Goal: Complete application form

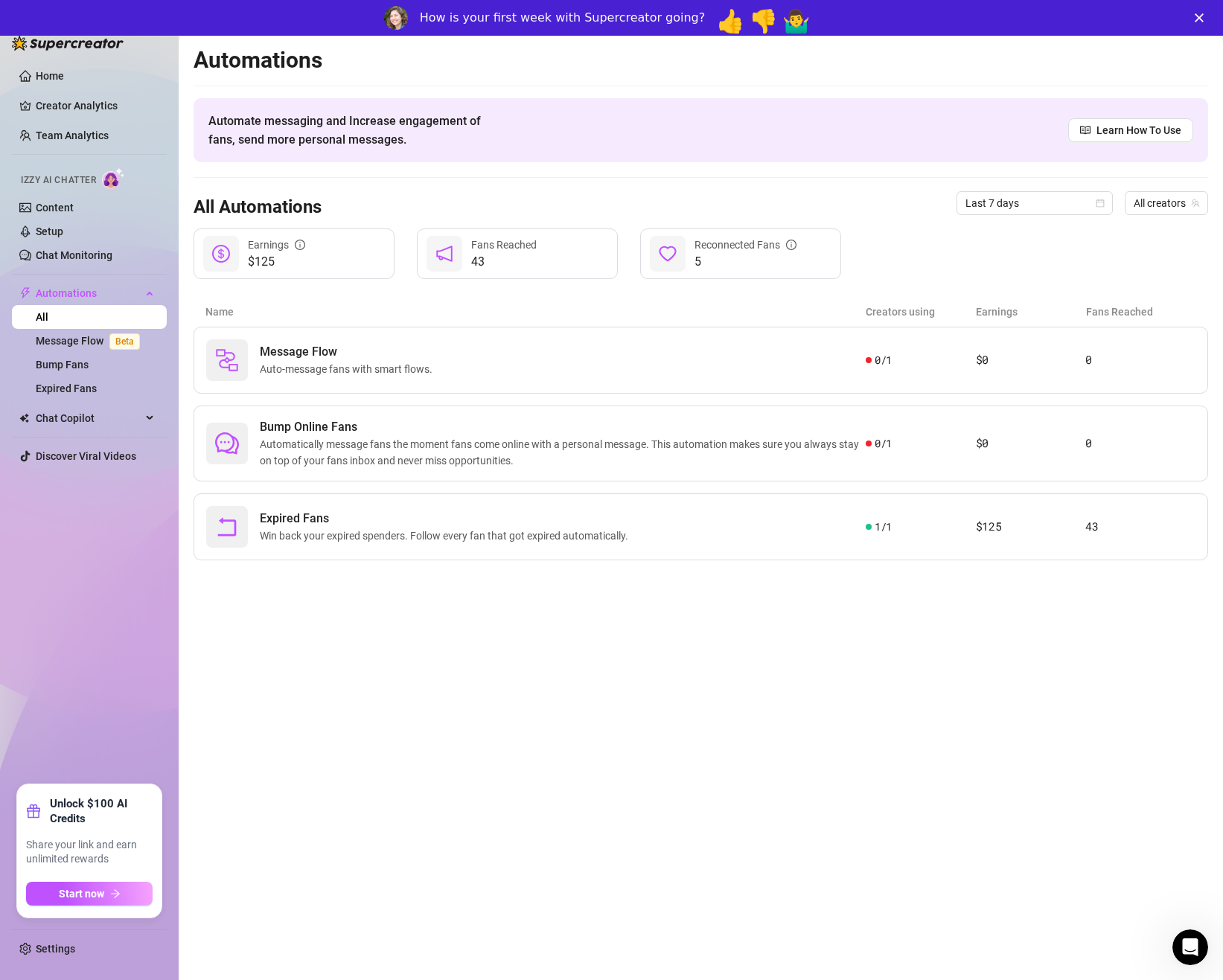
drag, startPoint x: 308, startPoint y: 773, endPoint x: 579, endPoint y: 630, distance: 306.4
click at [308, 773] on main "Automations Automate messaging and Increase engagement of fans, send more perso…" at bounding box center [701, 526] width 1044 height 980
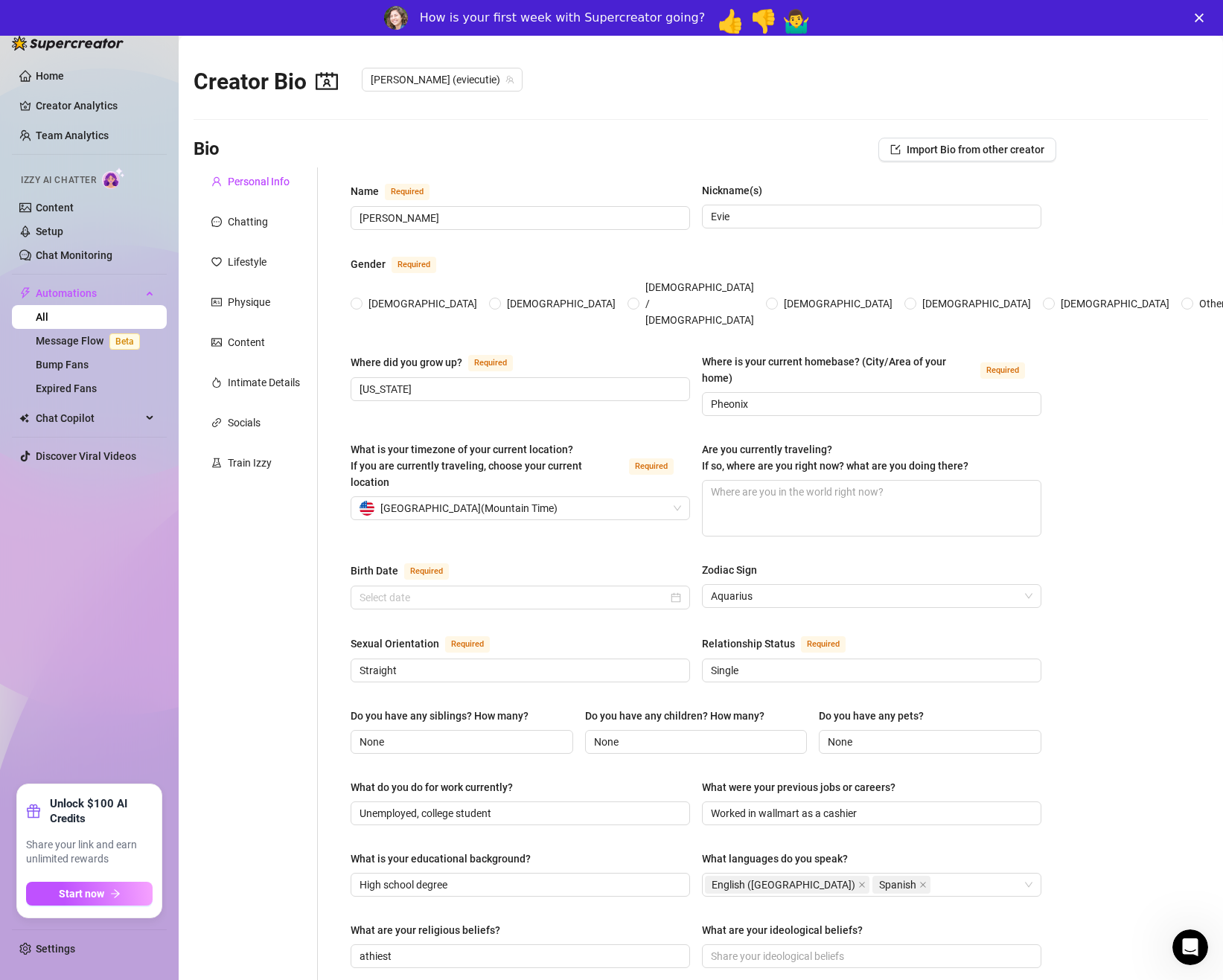
type input "[PERSON_NAME]"
type input "Evie"
type input "[US_STATE]"
type input "Pheonix"
type input "Straight"
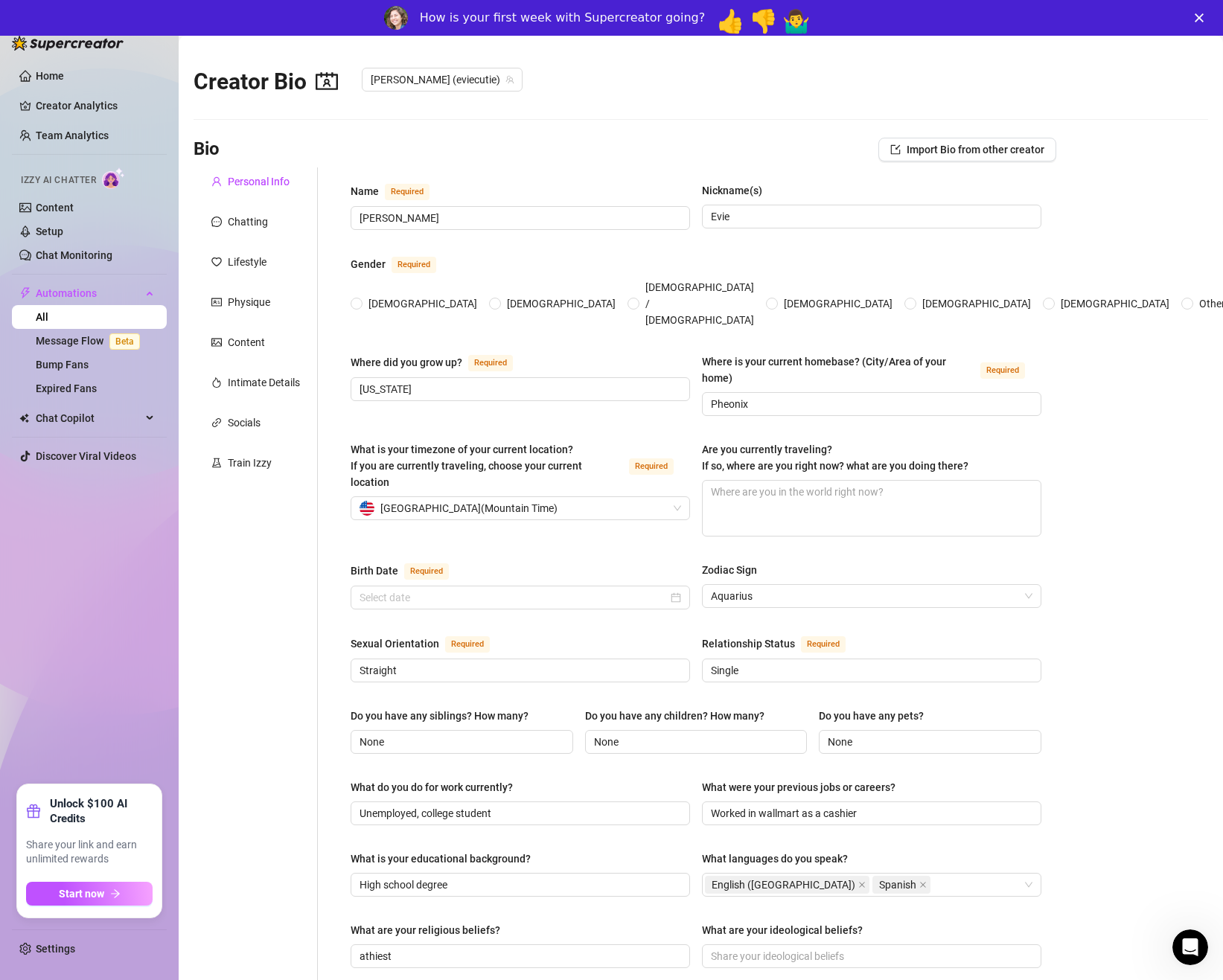
type input "Single"
type input "None"
type input "Unemployed, college student"
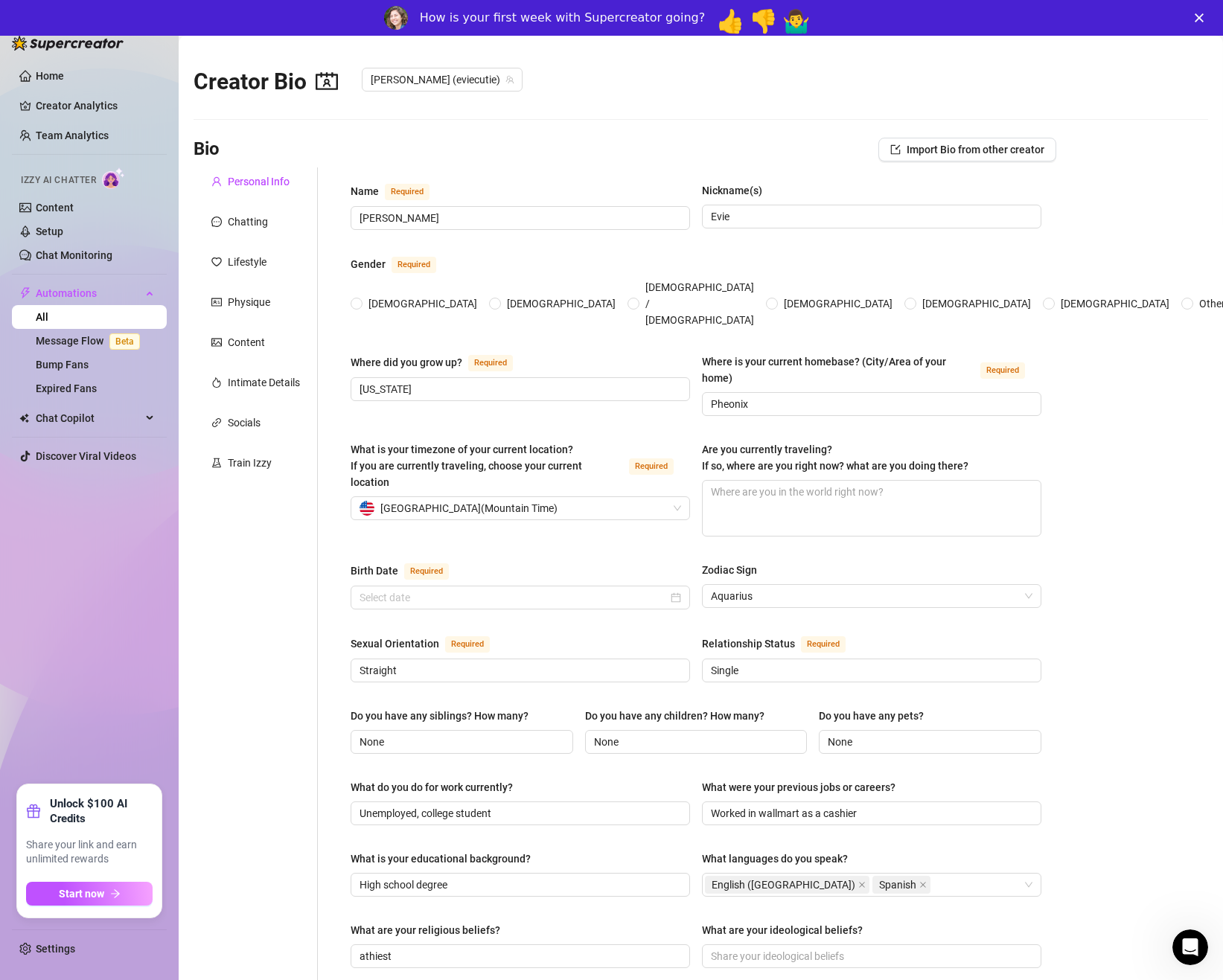
type input "Worked in wallmart as a cashier"
type input "High school degree"
type input "athiest"
type textarea "I’m studying Digital Media & Marketing in college, and my goal is to graduate a…"
type textarea "One time I pulled an all-nighter studying, went to class half-asleep, and accid…"
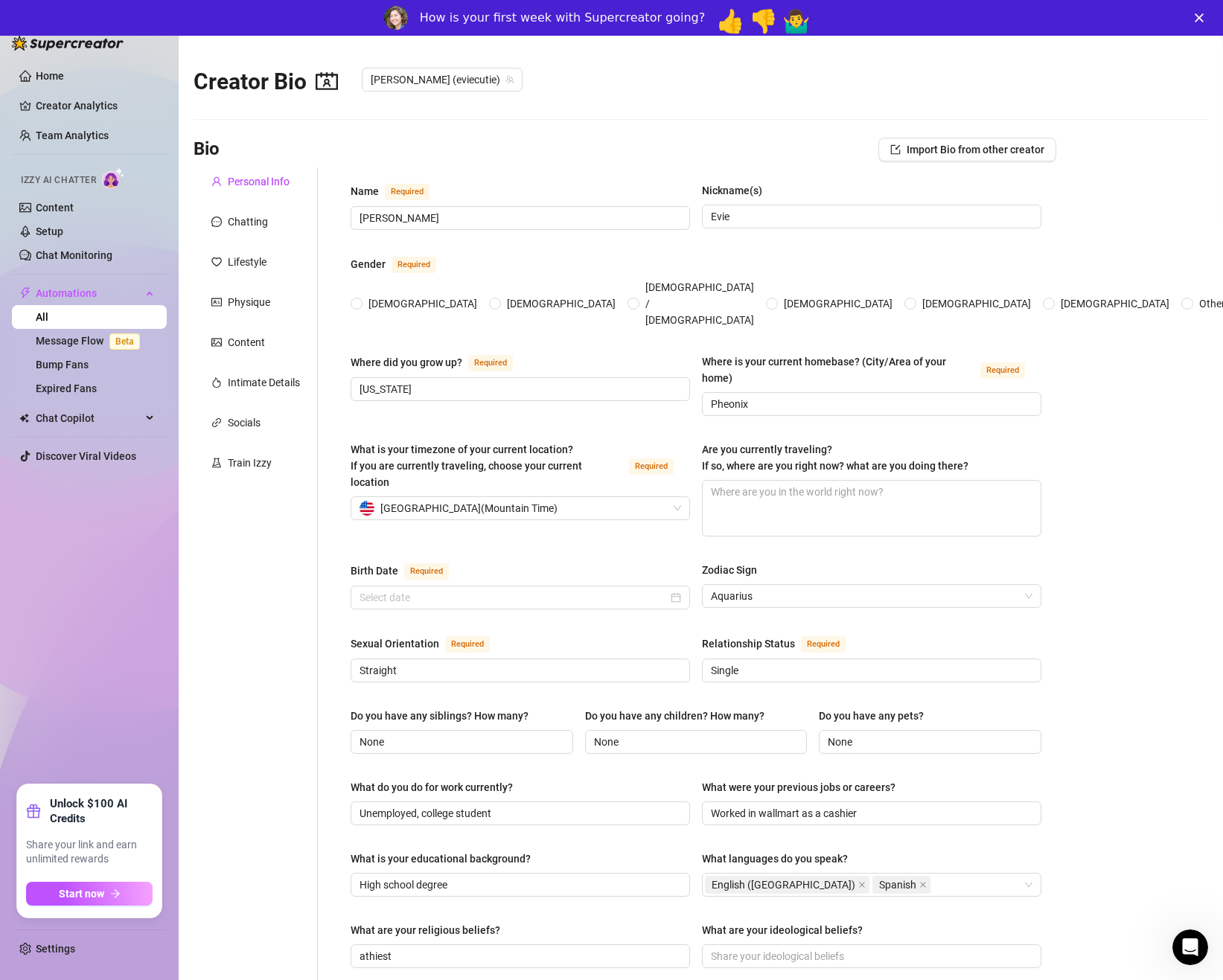
type textarea "I once ate an entire jar of pickles in one sitting just to prove a point."
type textarea "I’m just trying to balance college, life, and chasing my dream of running a sma…"
radio input "true"
type input "[DATE]"
